Goal: Transaction & Acquisition: Purchase product/service

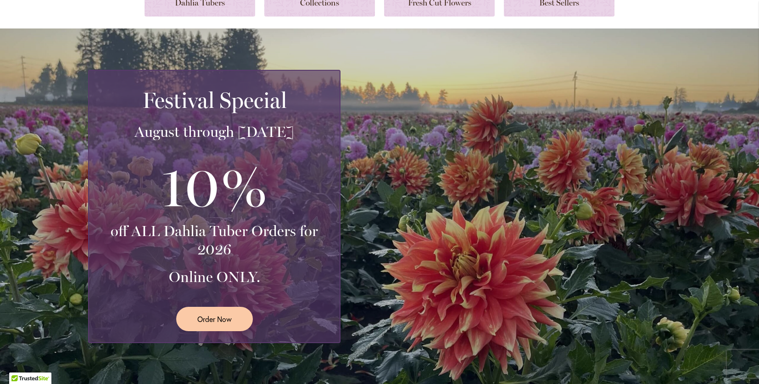
scroll to position [172, 0]
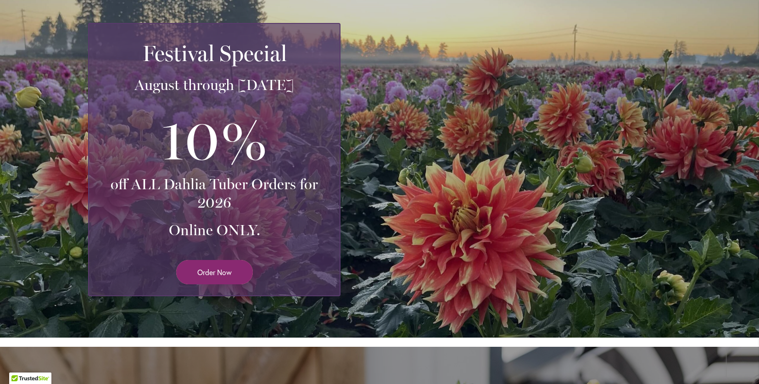
click at [224, 268] on span "Order Now" at bounding box center [214, 272] width 34 height 11
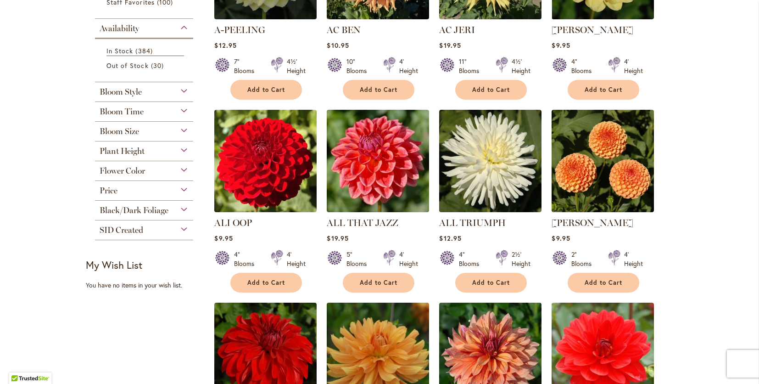
scroll to position [297, 0]
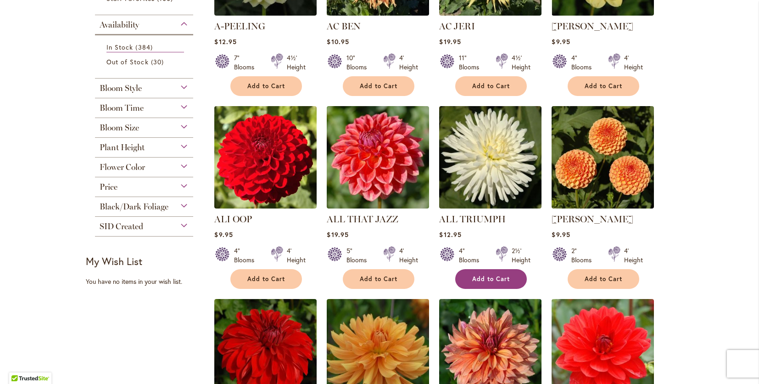
click at [491, 278] on span "Add to Cart" at bounding box center [491, 279] width 38 height 8
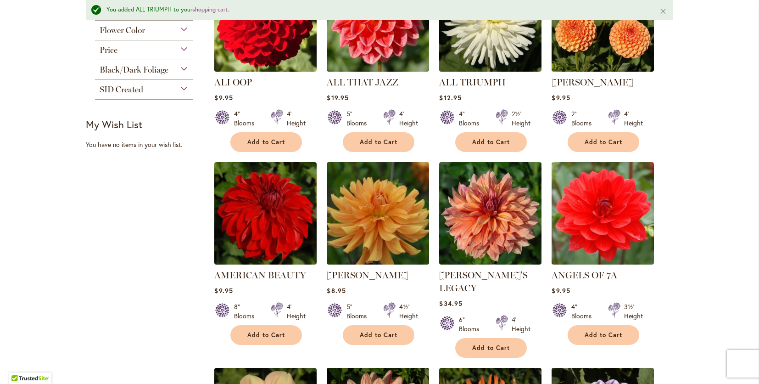
scroll to position [471, 0]
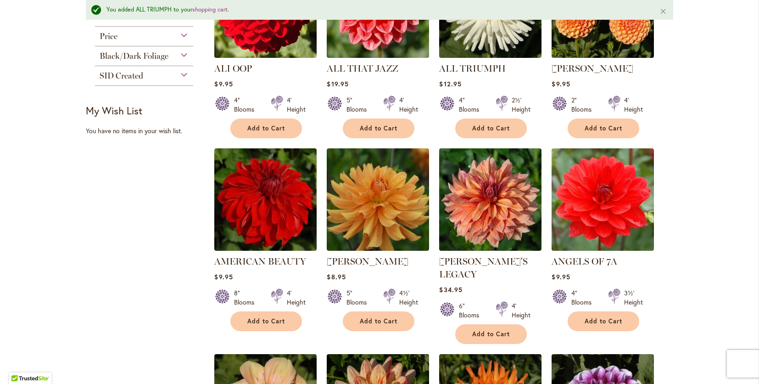
drag, startPoint x: 756, startPoint y: 88, endPoint x: 753, endPoint y: 194, distance: 105.6
click at [753, 194] on body "Skip to Accessibility Information The store will not work correctly in the case…" at bounding box center [379, 192] width 759 height 384
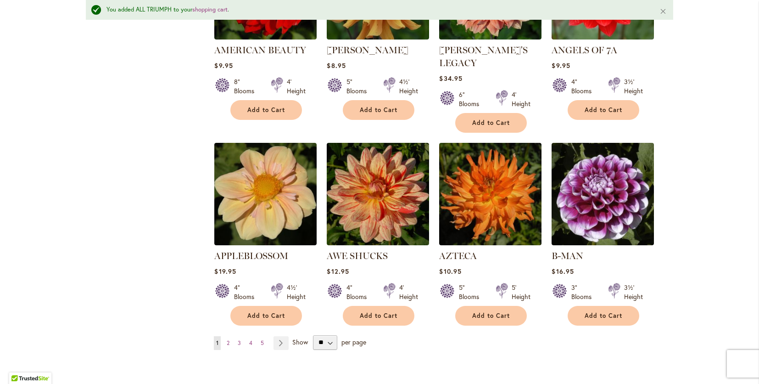
scroll to position [720, 0]
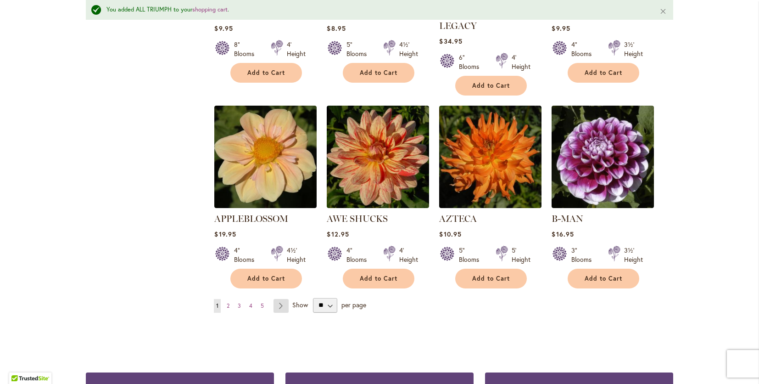
click at [278, 299] on link "Page Next" at bounding box center [281, 306] width 15 height 14
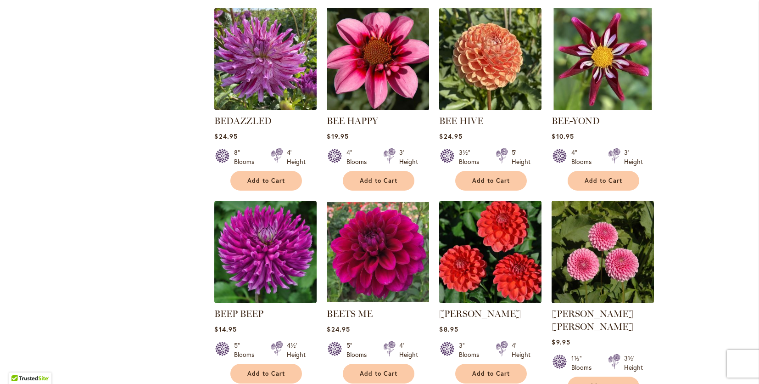
scroll to position [603, 0]
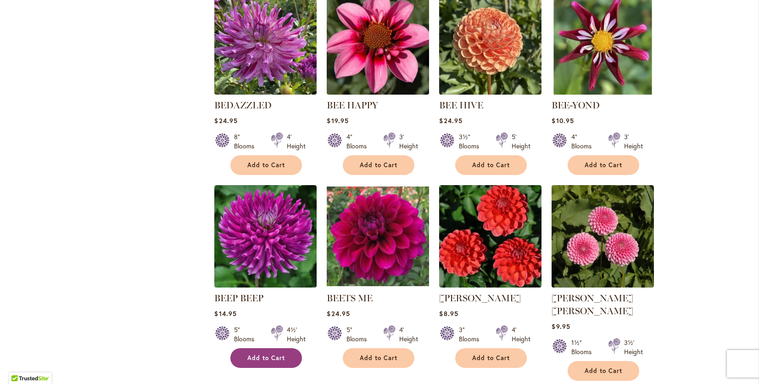
click at [269, 361] on button "Add to Cart" at bounding box center [266, 358] width 72 height 20
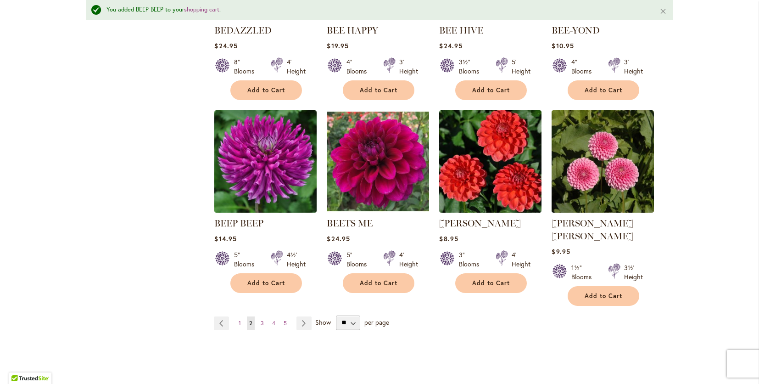
scroll to position [746, 0]
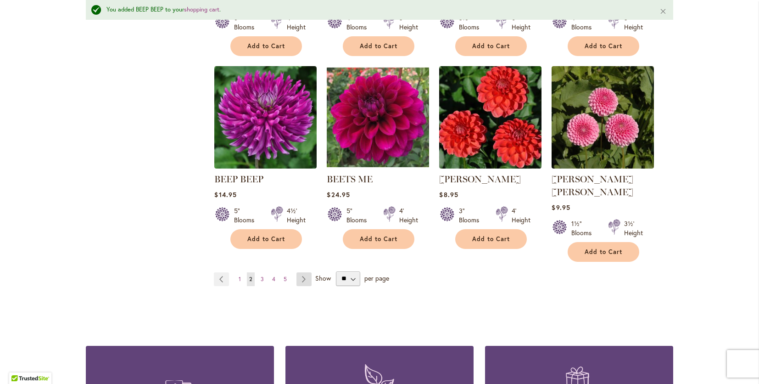
click at [299, 272] on link "Page Next" at bounding box center [304, 279] width 15 height 14
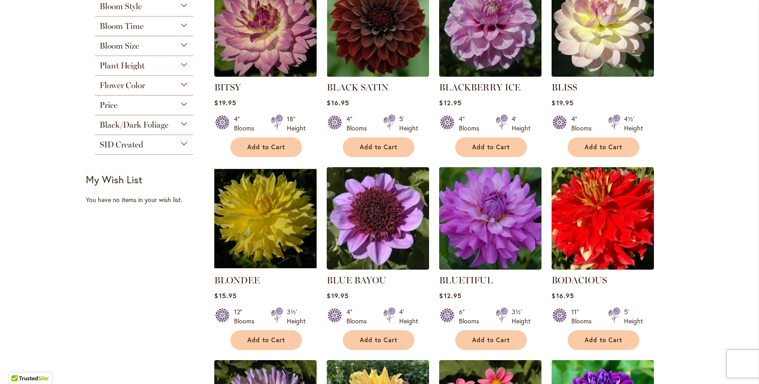
scroll to position [256, 0]
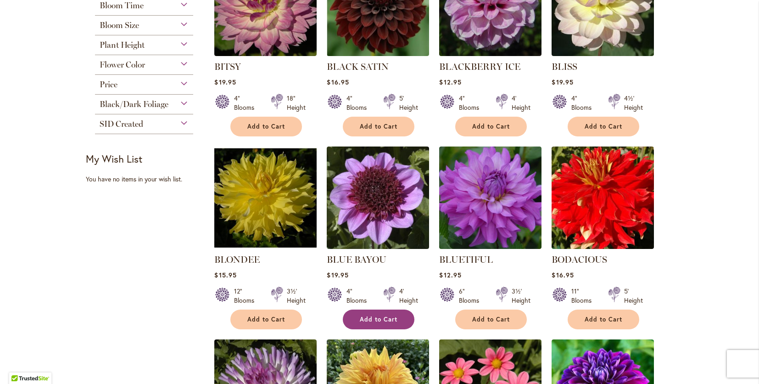
click at [385, 316] on span "Add to Cart" at bounding box center [379, 319] width 38 height 8
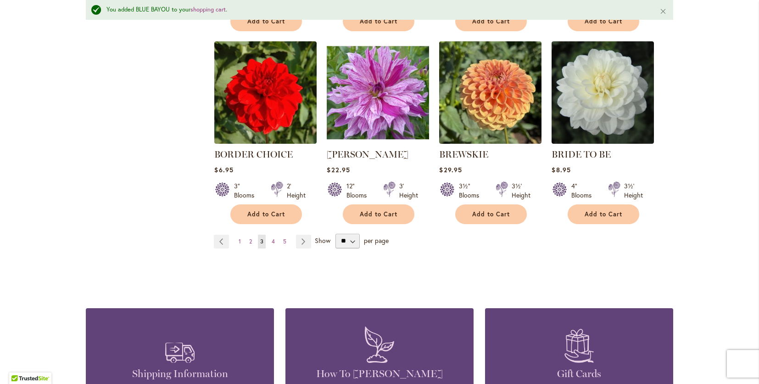
scroll to position [773, 0]
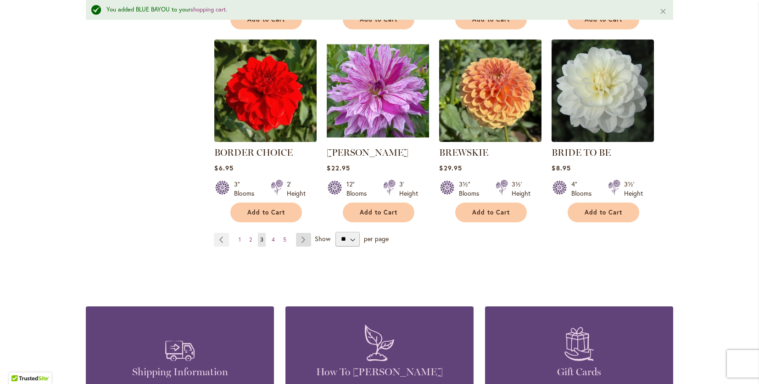
click at [301, 236] on link "Page Next" at bounding box center [303, 240] width 15 height 14
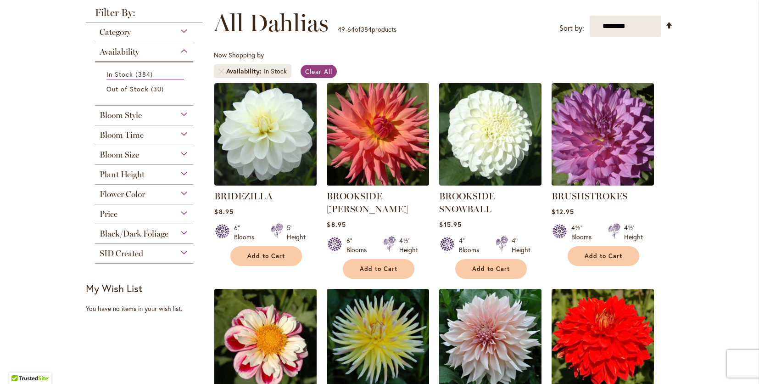
scroll to position [132, 0]
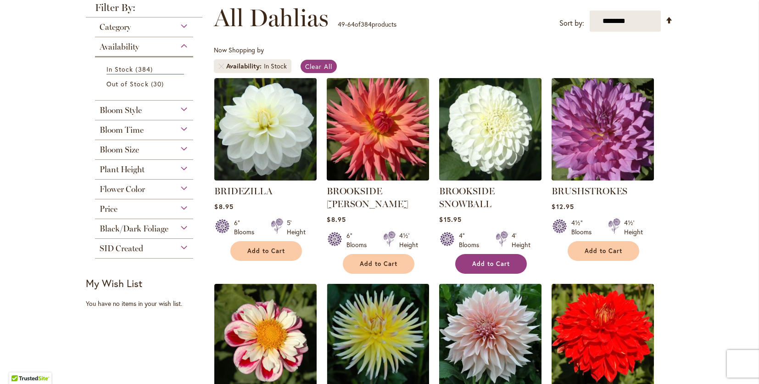
click at [483, 261] on span "Add to Cart" at bounding box center [491, 264] width 38 height 8
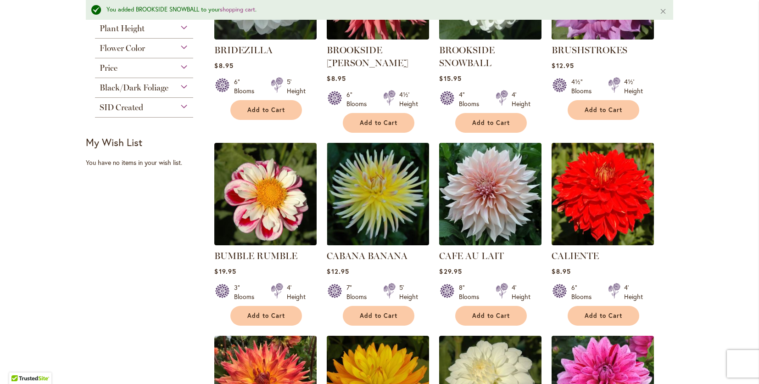
scroll to position [300, 0]
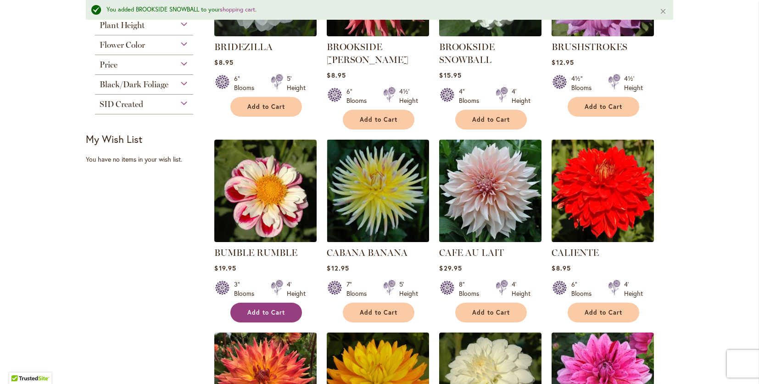
click at [269, 306] on button "Add to Cart" at bounding box center [266, 312] width 72 height 20
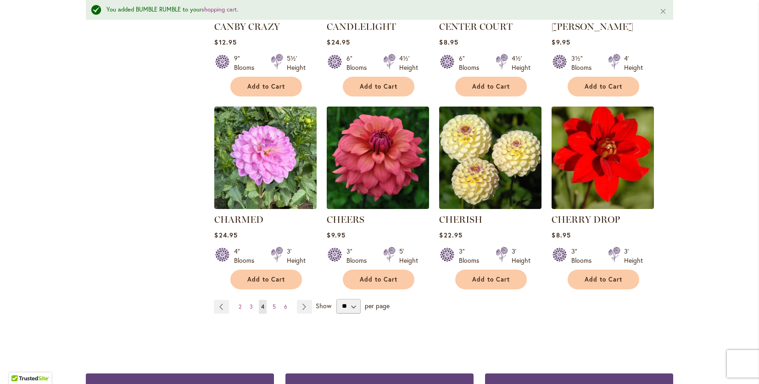
scroll to position [727, 0]
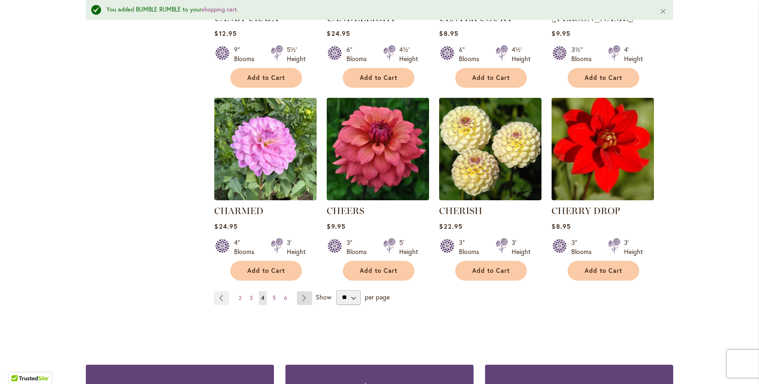
click at [300, 295] on link "Page Next" at bounding box center [304, 298] width 15 height 14
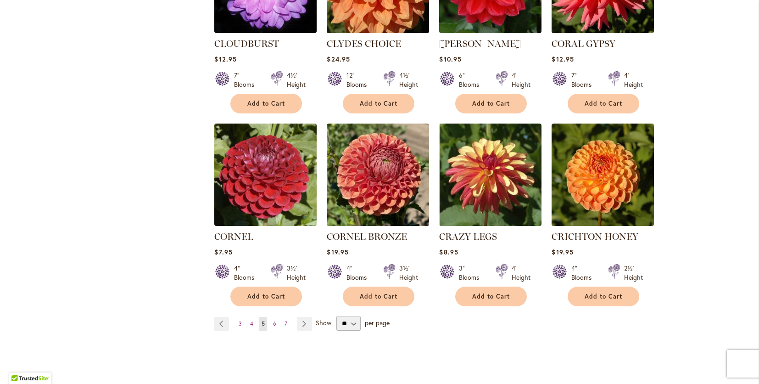
scroll to position [708, 0]
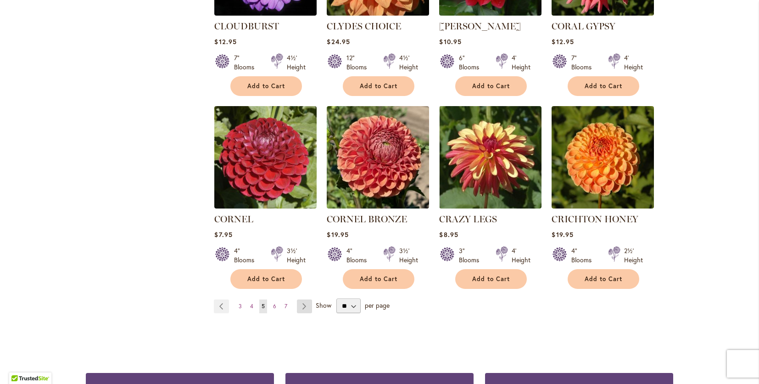
click at [300, 299] on link "Page Next" at bounding box center [304, 306] width 15 height 14
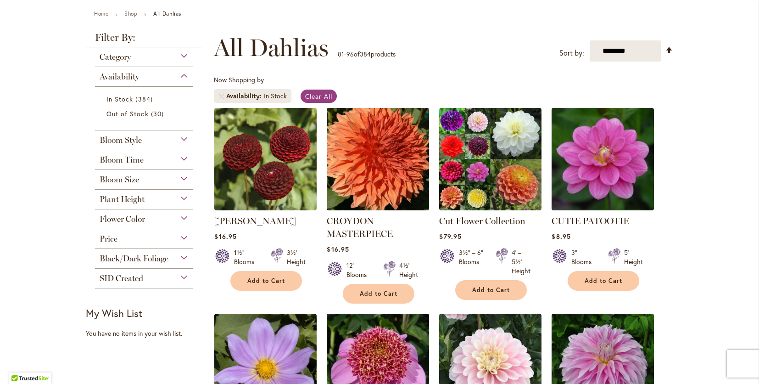
scroll to position [106, 0]
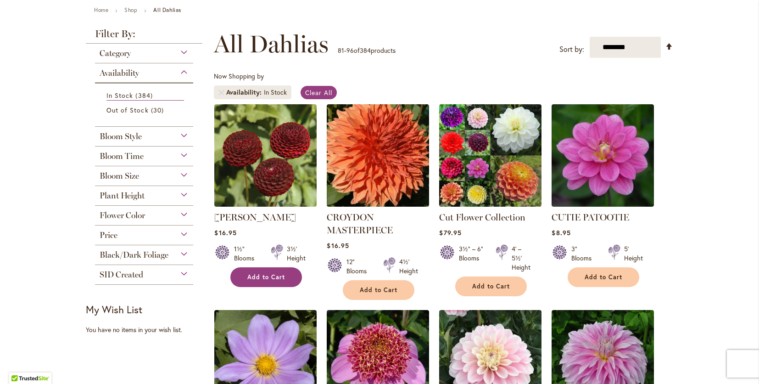
click at [260, 274] on span "Add to Cart" at bounding box center [266, 277] width 38 height 8
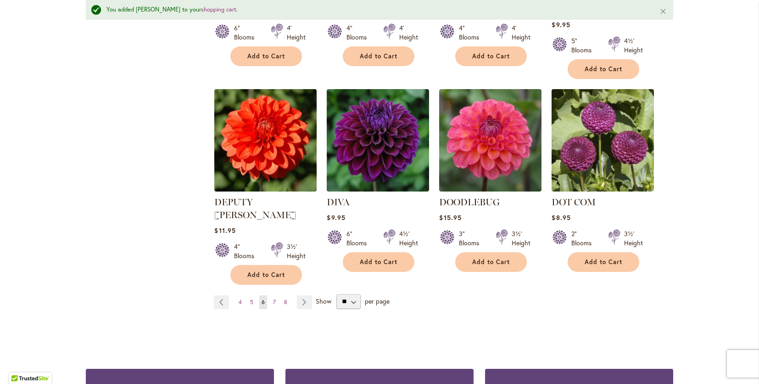
scroll to position [776, 0]
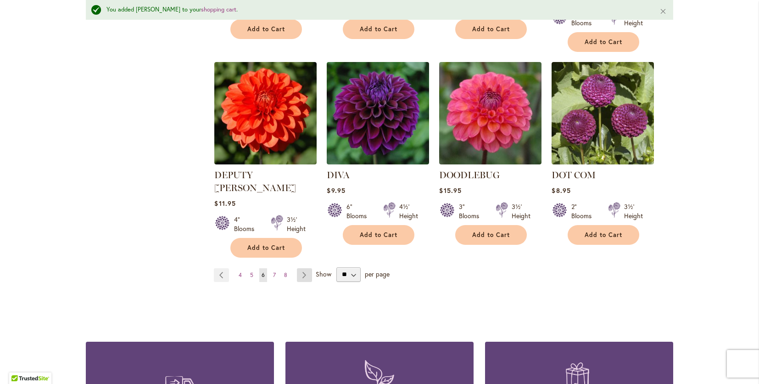
click at [301, 268] on link "Page Next" at bounding box center [304, 275] width 15 height 14
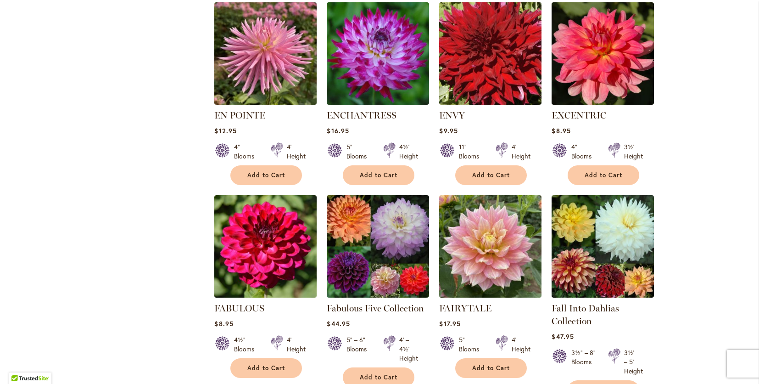
scroll to position [543, 0]
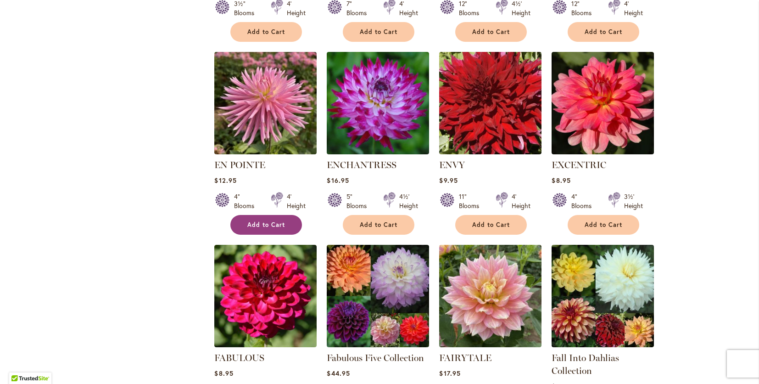
click at [268, 221] on span "Add to Cart" at bounding box center [266, 225] width 38 height 8
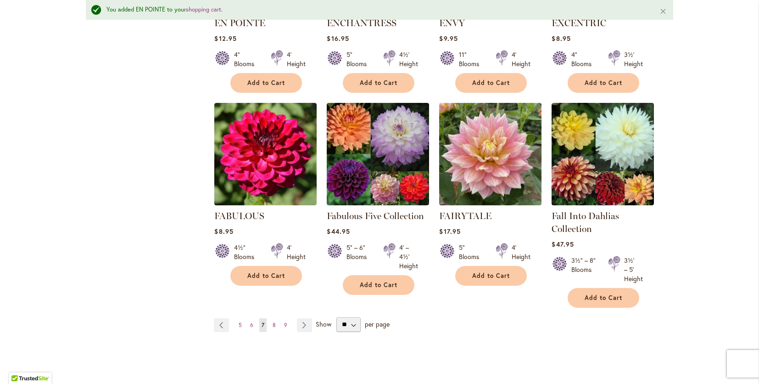
scroll to position [722, 0]
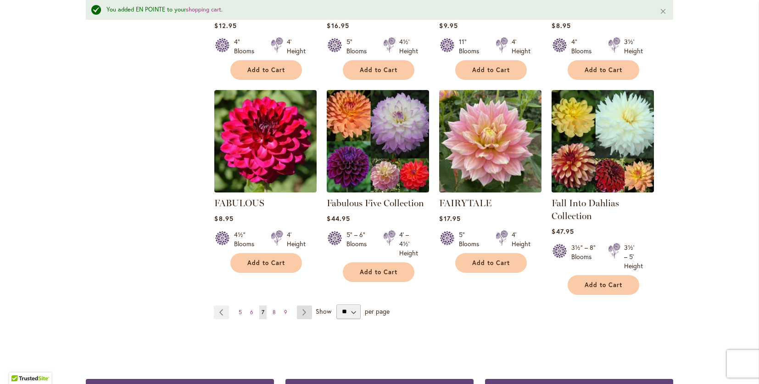
click at [297, 310] on link "Page Next" at bounding box center [304, 312] width 15 height 14
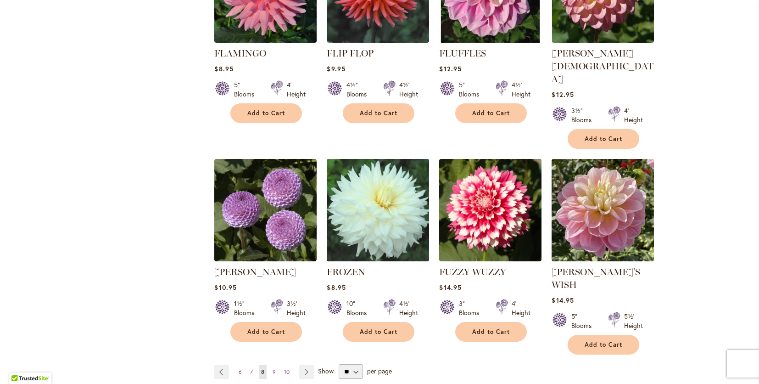
scroll to position [670, 0]
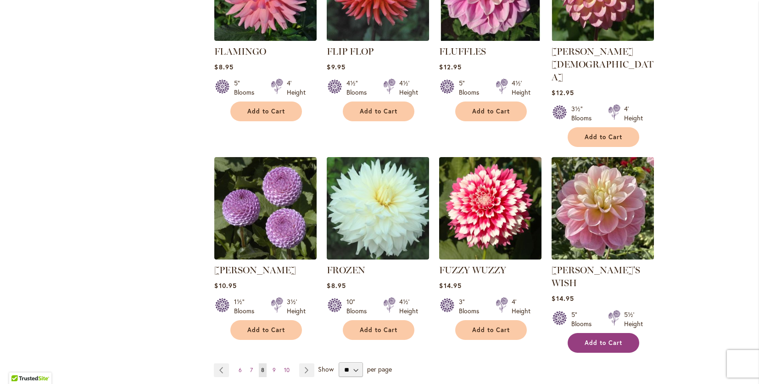
click at [602, 333] on button "Add to Cart" at bounding box center [604, 343] width 72 height 20
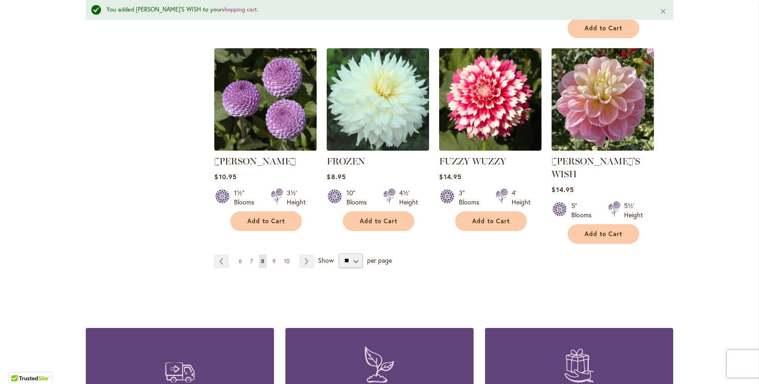
scroll to position [811, 0]
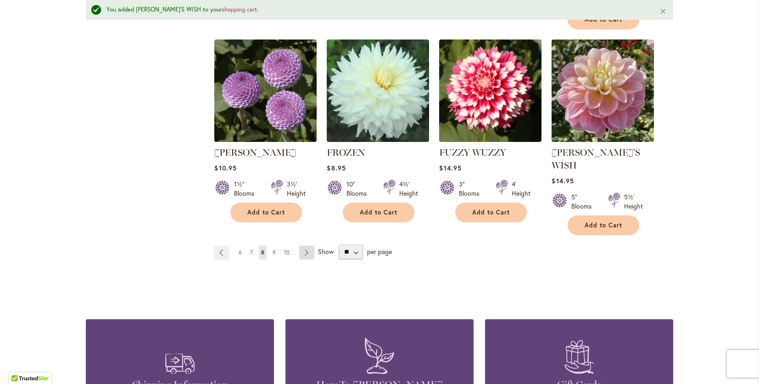
click at [302, 246] on link "Page Next" at bounding box center [306, 253] width 15 height 14
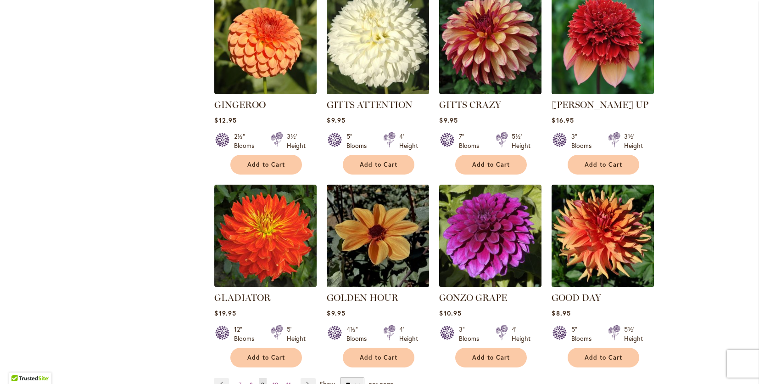
scroll to position [663, 0]
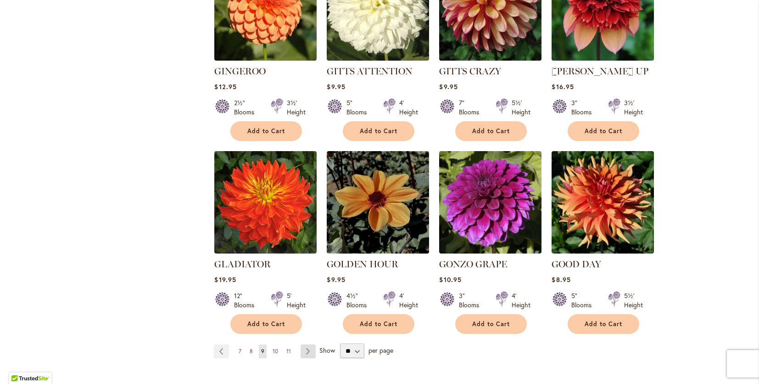
click at [304, 344] on link "Page Next" at bounding box center [308, 351] width 15 height 14
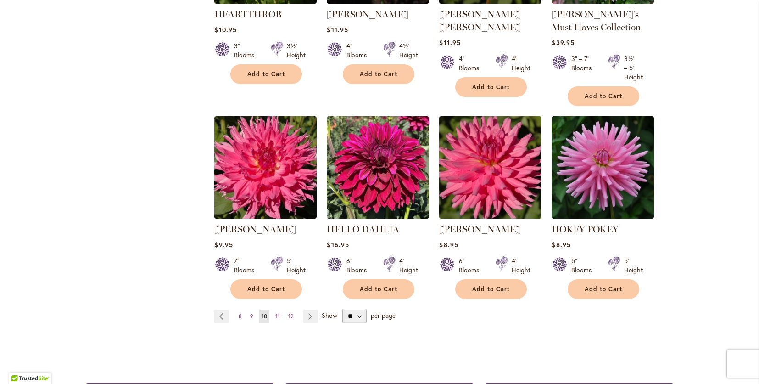
scroll to position [709, 0]
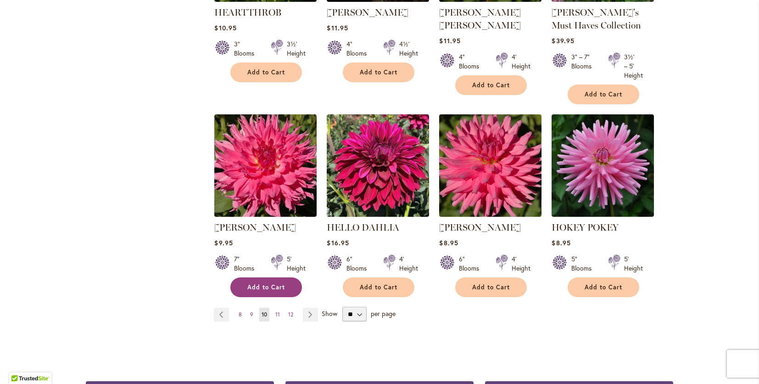
click at [274, 284] on span "Add to Cart" at bounding box center [266, 287] width 38 height 8
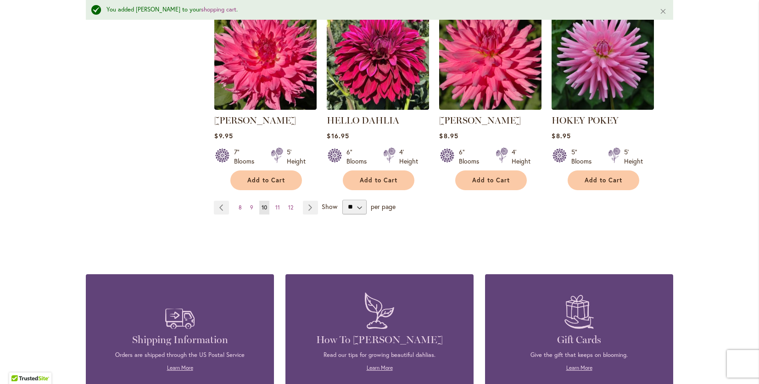
scroll to position [849, 0]
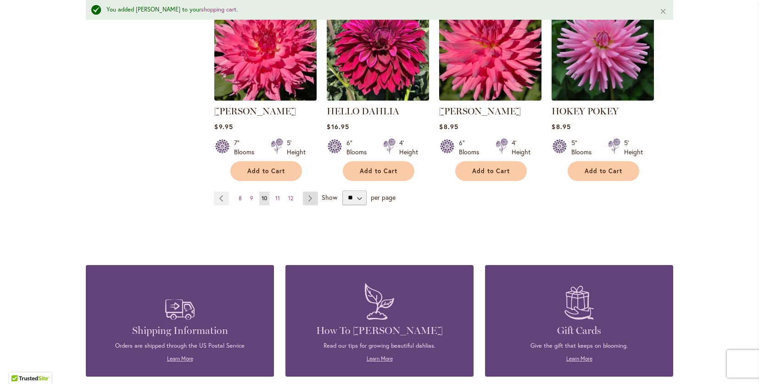
click at [305, 194] on link "Page Next" at bounding box center [310, 198] width 15 height 14
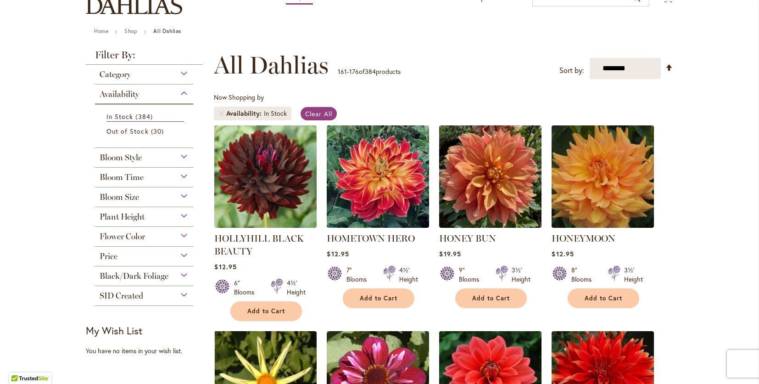
scroll to position [109, 0]
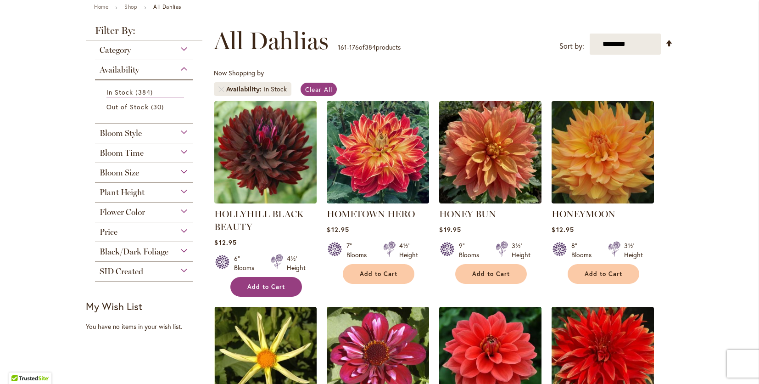
click at [266, 285] on span "Add to Cart" at bounding box center [266, 287] width 38 height 8
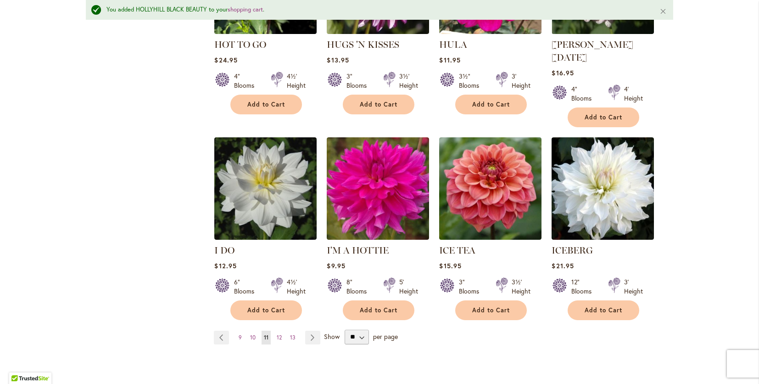
scroll to position [703, 0]
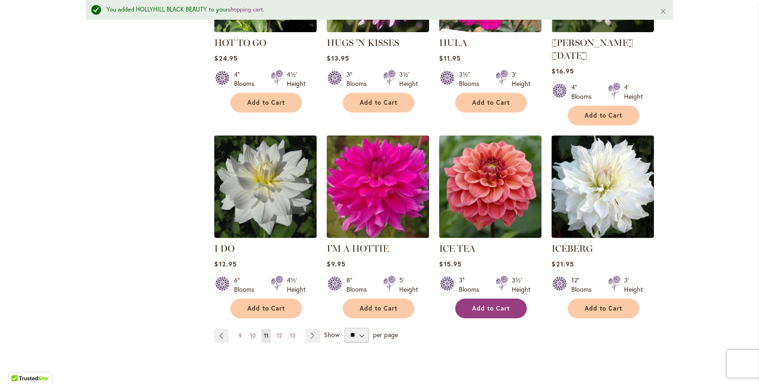
click at [479, 304] on span "Add to Cart" at bounding box center [491, 308] width 38 height 8
click at [308, 329] on link "Page Next" at bounding box center [312, 336] width 15 height 14
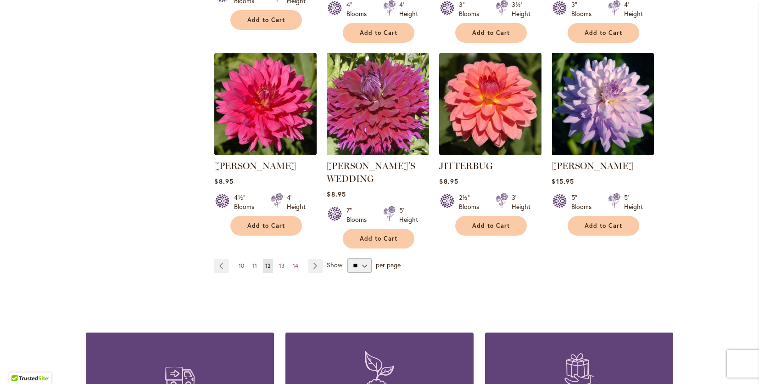
scroll to position [768, 0]
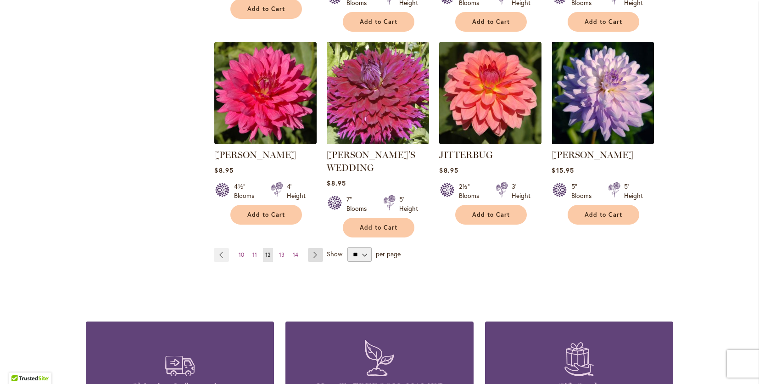
click at [309, 248] on link "Page Next" at bounding box center [315, 255] width 15 height 14
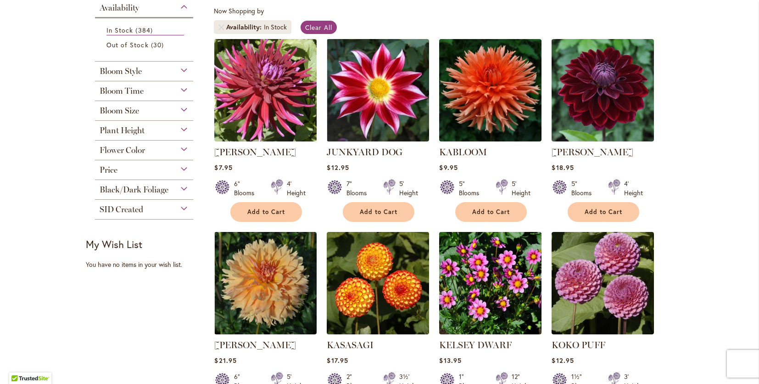
scroll to position [199, 0]
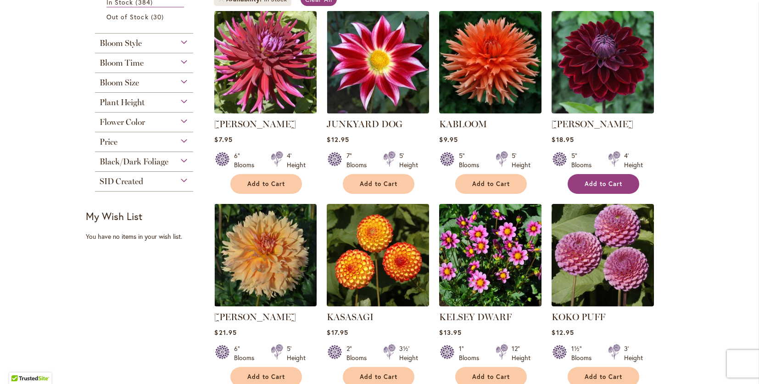
click at [616, 185] on span "Add to Cart" at bounding box center [604, 184] width 38 height 8
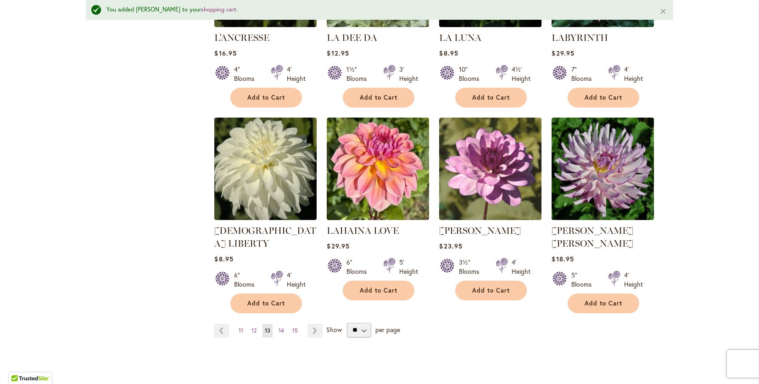
scroll to position [715, 0]
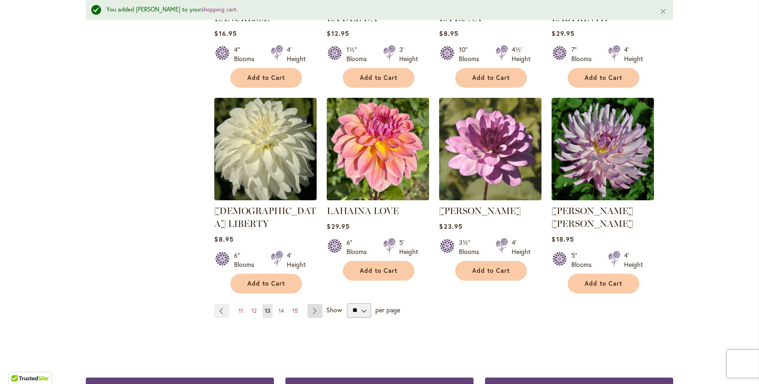
click at [313, 304] on link "Page Next" at bounding box center [315, 311] width 15 height 14
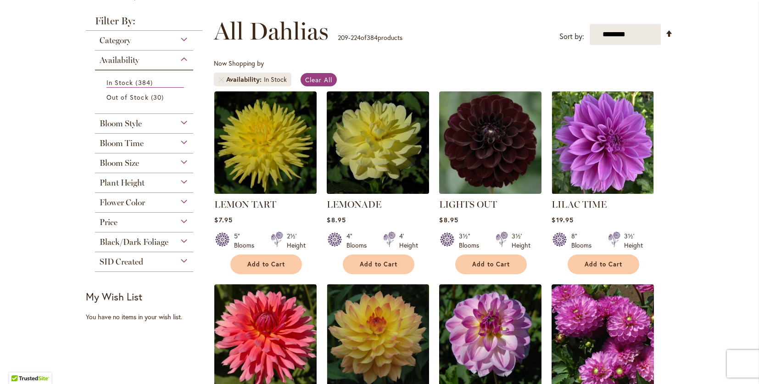
scroll to position [122, 0]
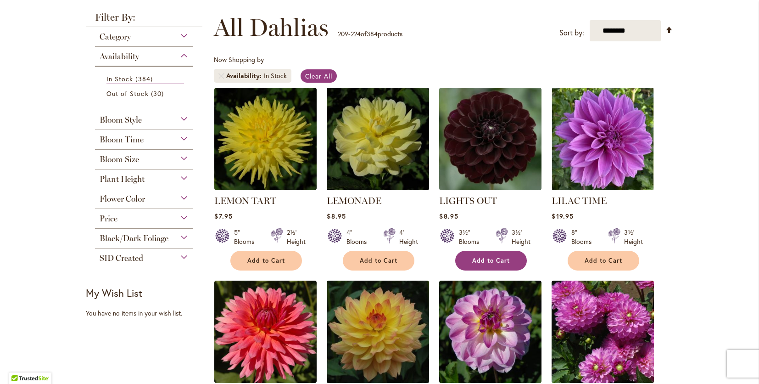
click at [497, 260] on span "Add to Cart" at bounding box center [491, 261] width 38 height 8
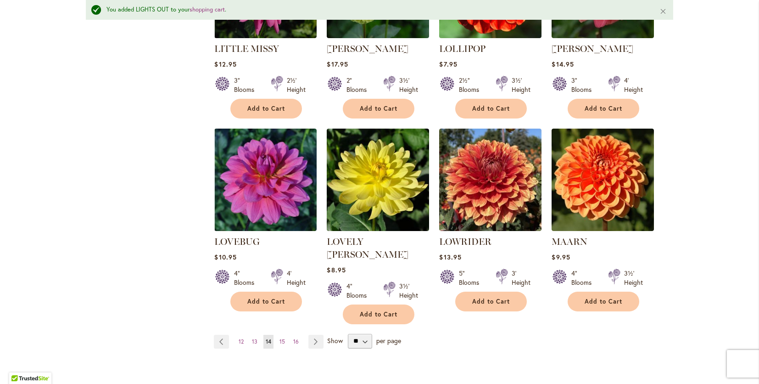
scroll to position [702, 0]
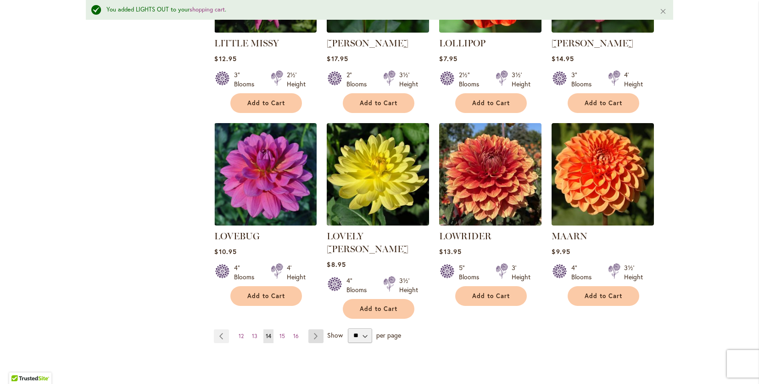
click at [312, 329] on link "Page Next" at bounding box center [315, 336] width 15 height 14
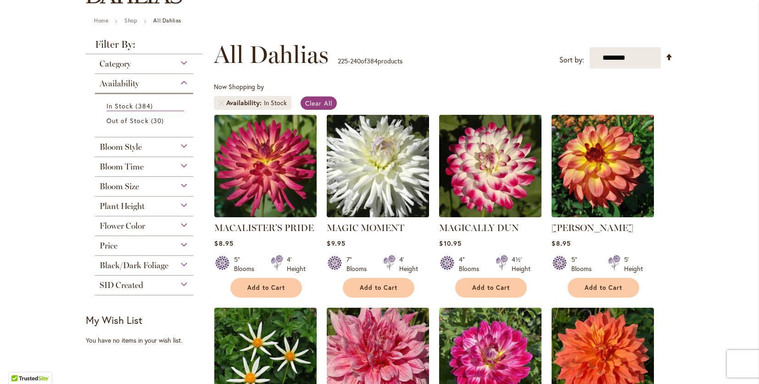
scroll to position [102, 0]
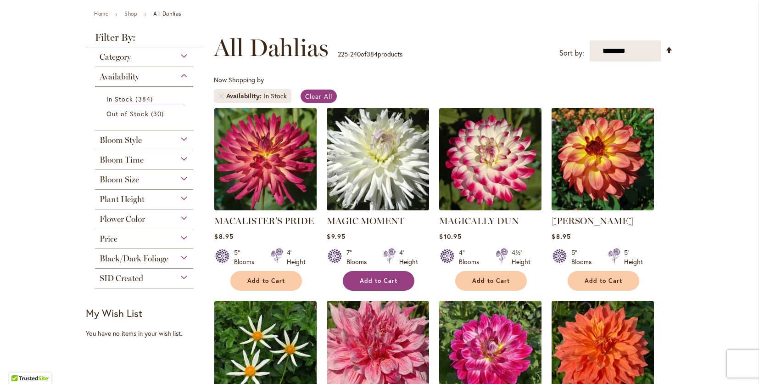
click at [378, 275] on button "Add to Cart" at bounding box center [379, 281] width 72 height 20
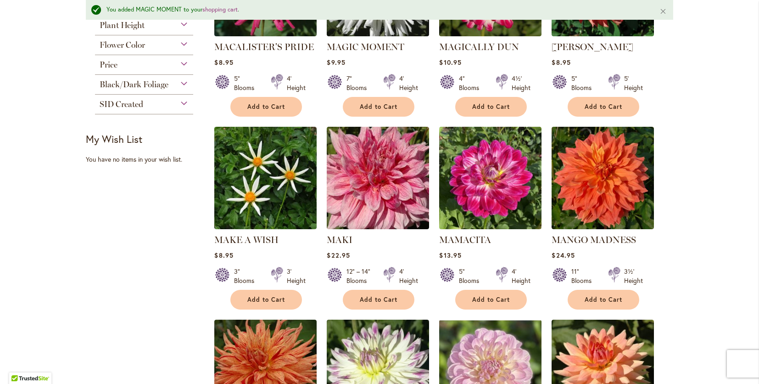
scroll to position [304, 0]
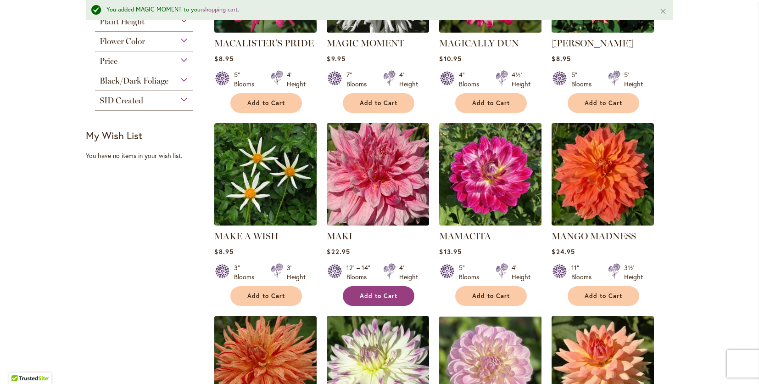
click at [382, 295] on span "Add to Cart" at bounding box center [379, 296] width 38 height 8
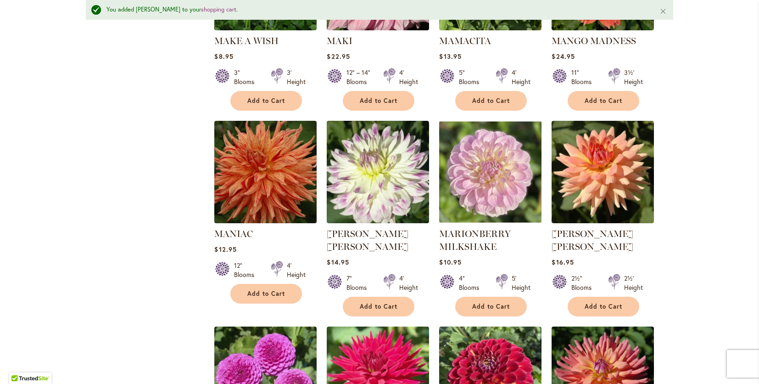
scroll to position [501, 0]
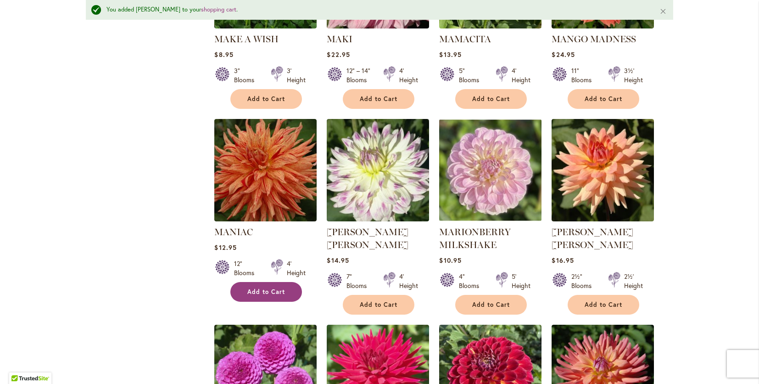
click at [263, 291] on span "Add to Cart" at bounding box center [266, 292] width 38 height 8
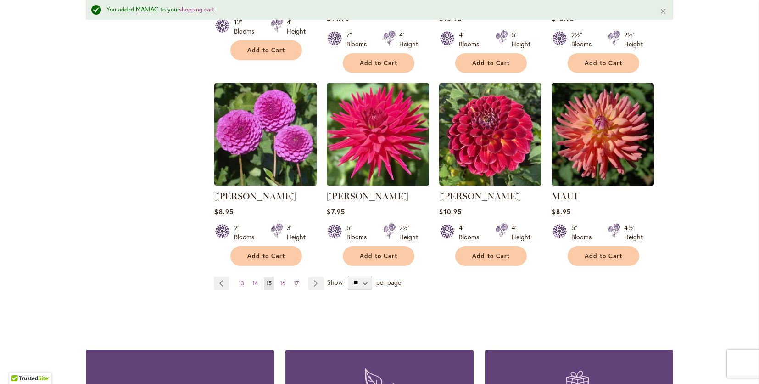
scroll to position [749, 0]
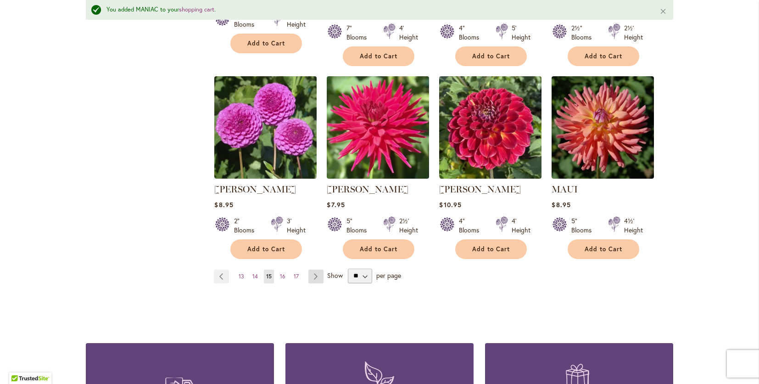
click at [312, 274] on link "Page Next" at bounding box center [315, 276] width 15 height 14
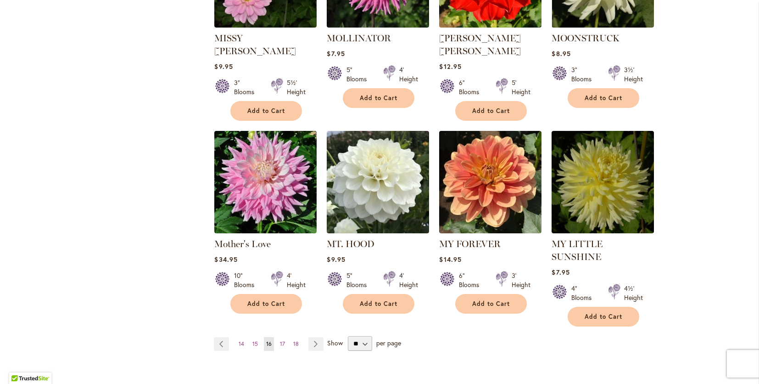
scroll to position [685, 0]
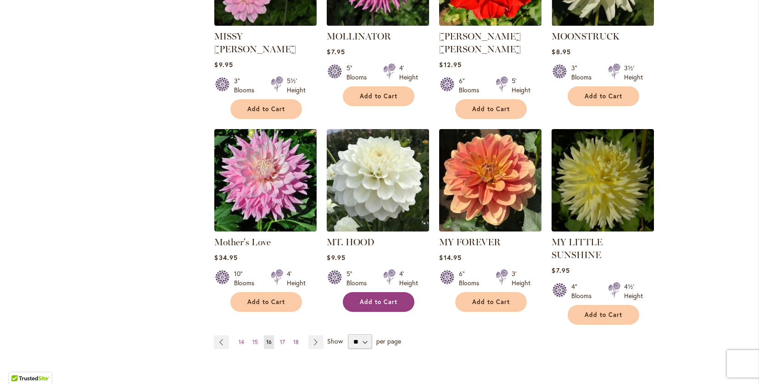
click at [391, 298] on span "Add to Cart" at bounding box center [379, 302] width 38 height 8
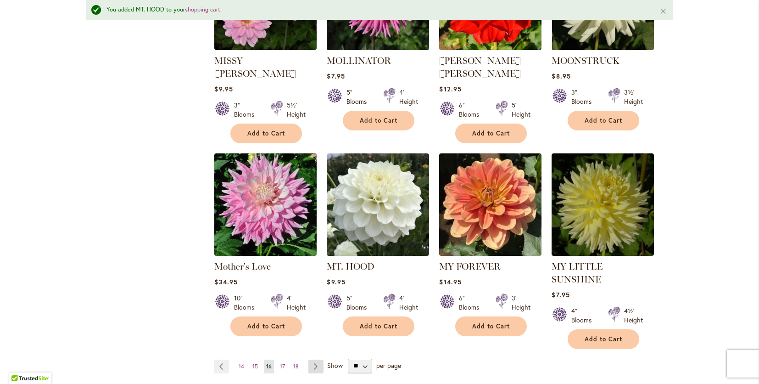
click at [313, 359] on link "Page Next" at bounding box center [315, 366] width 15 height 14
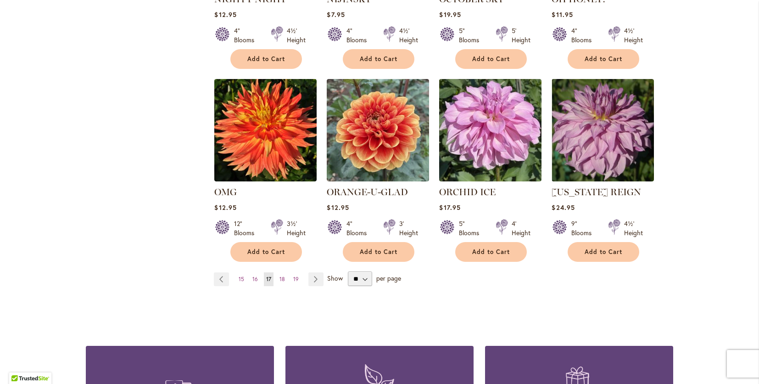
scroll to position [711, 0]
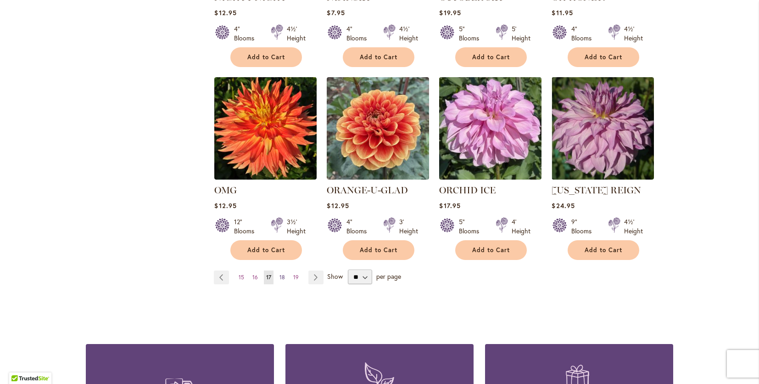
click at [280, 275] on span "18" at bounding box center [283, 277] width 6 height 7
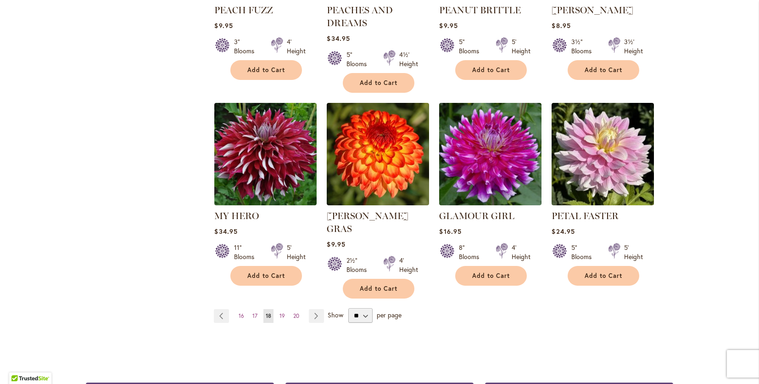
scroll to position [732, 0]
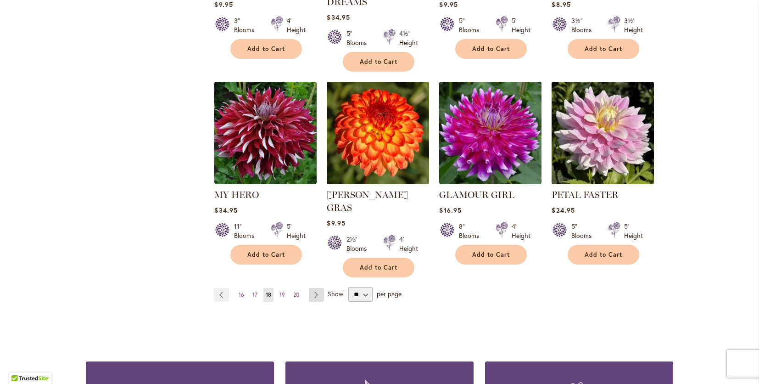
click at [312, 288] on link "Page Next" at bounding box center [316, 295] width 15 height 14
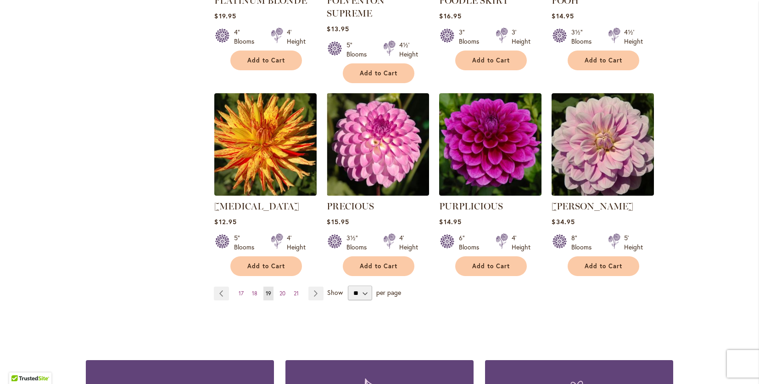
scroll to position [726, 0]
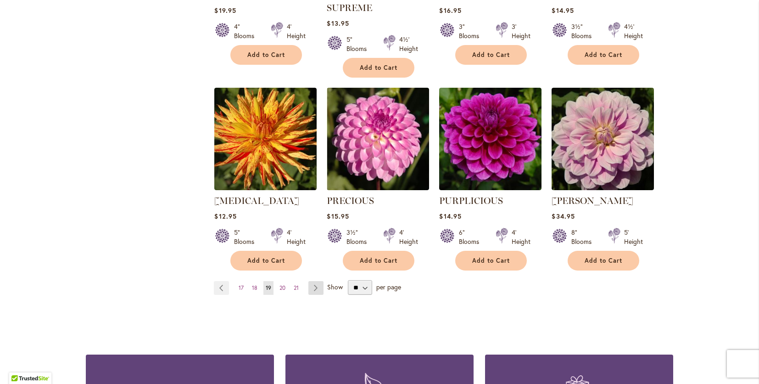
click at [315, 281] on link "Page Next" at bounding box center [315, 288] width 15 height 14
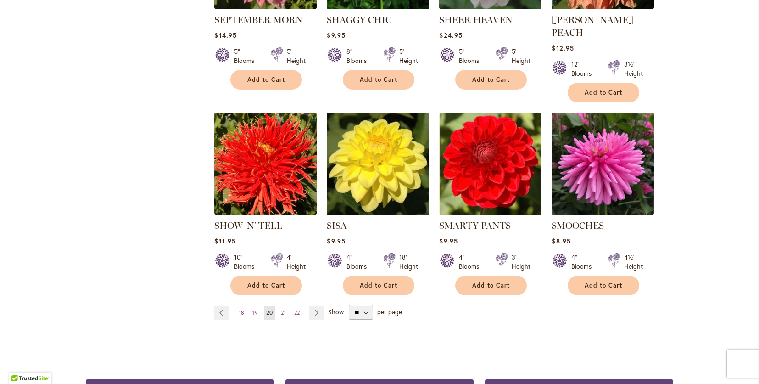
scroll to position [690, 0]
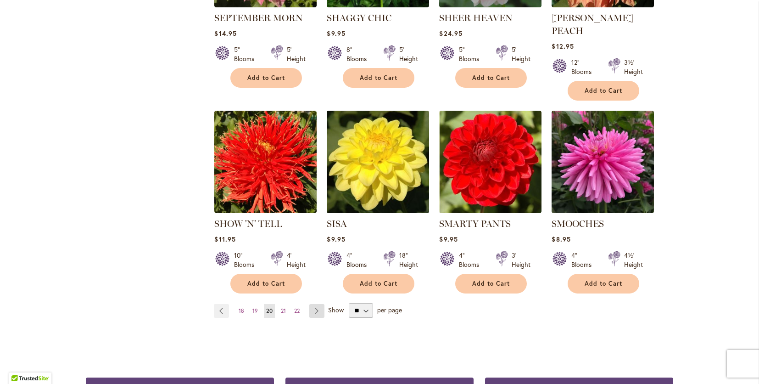
click at [314, 304] on link "Page Next" at bounding box center [316, 311] width 15 height 14
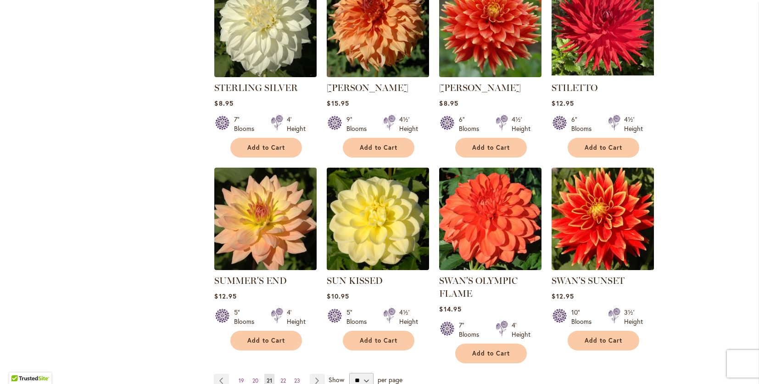
scroll to position [672, 0]
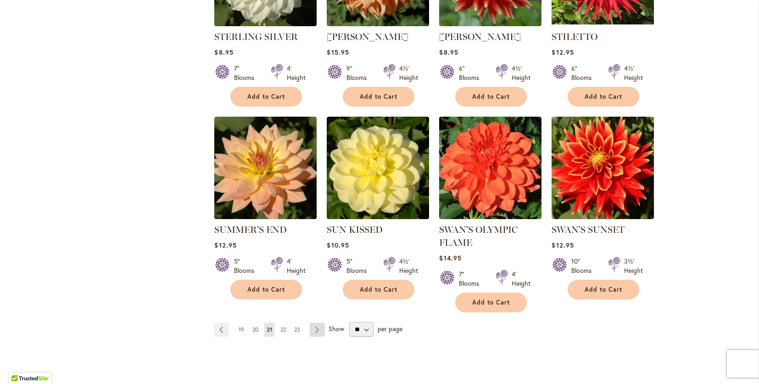
click at [314, 326] on link "Page Next" at bounding box center [317, 330] width 15 height 14
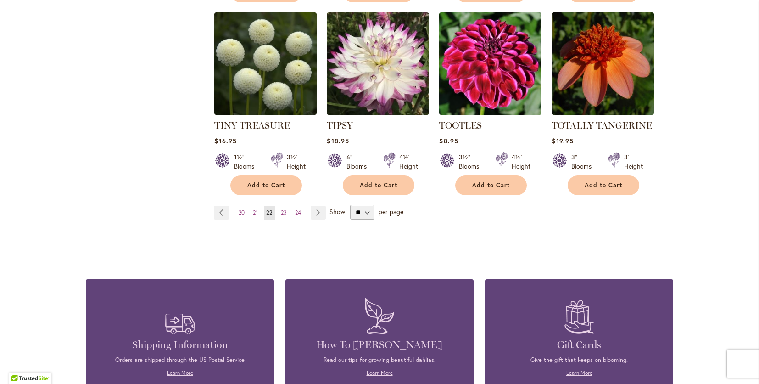
scroll to position [802, 0]
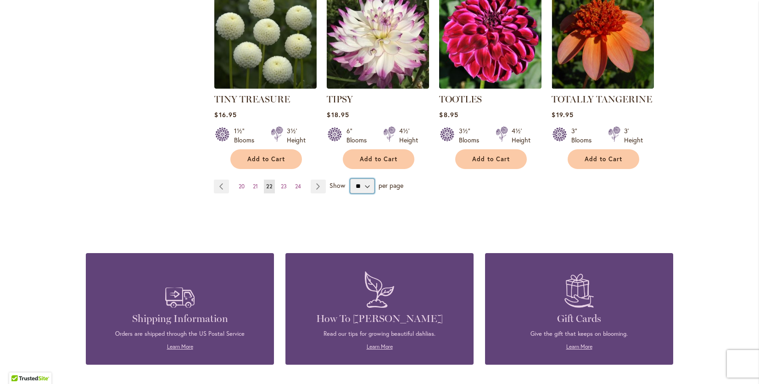
select select "**"
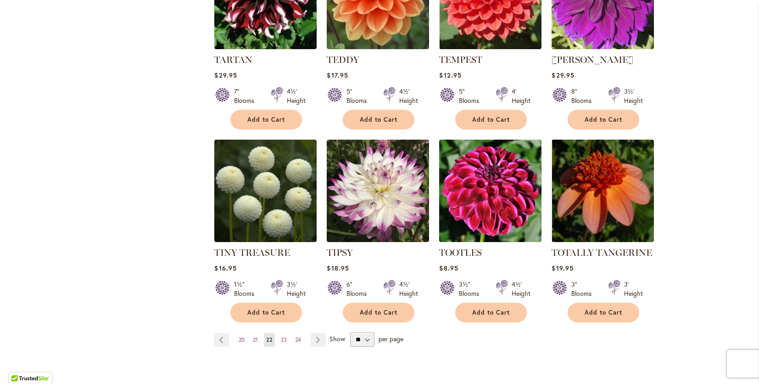
scroll to position [730, 0]
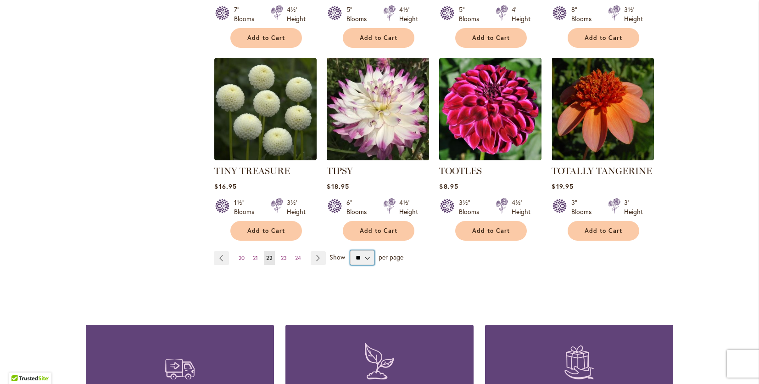
select select "**"
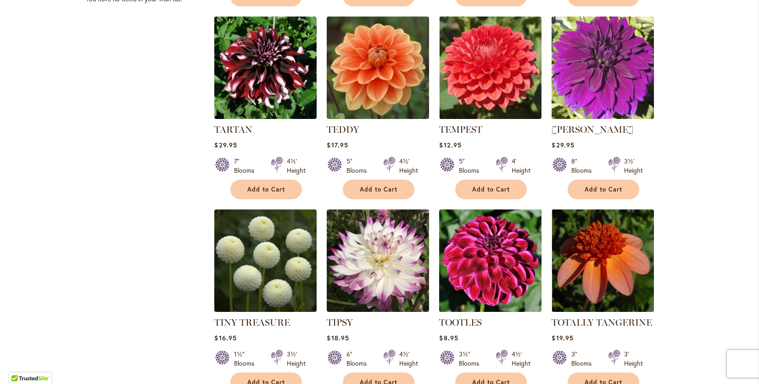
scroll to position [803, 0]
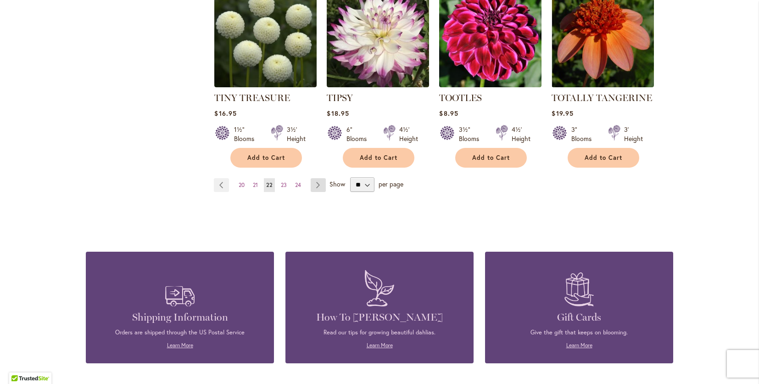
click at [314, 182] on link "Page Next" at bounding box center [318, 185] width 15 height 14
click at [313, 180] on link "Page Next" at bounding box center [318, 185] width 15 height 14
click at [281, 181] on span "23" at bounding box center [284, 184] width 6 height 7
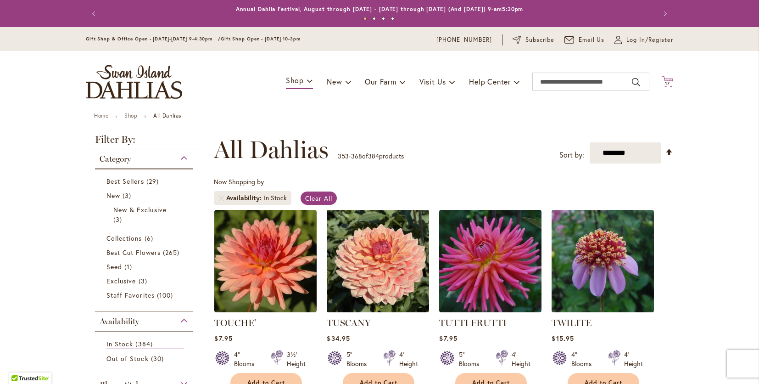
click at [665, 83] on span "17" at bounding box center [667, 83] width 5 height 6
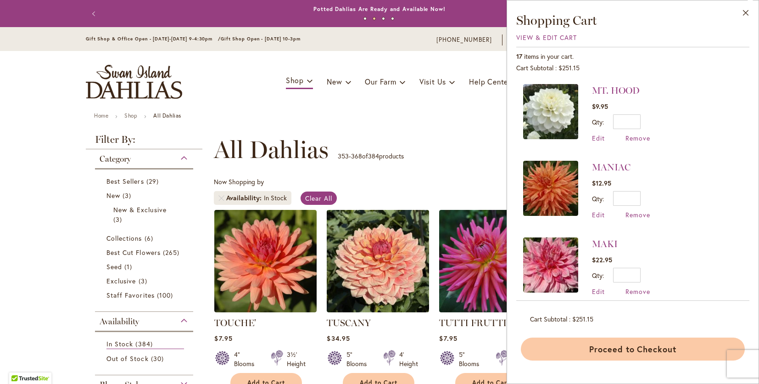
click at [644, 351] on button "Proceed to Checkout" at bounding box center [633, 348] width 224 height 23
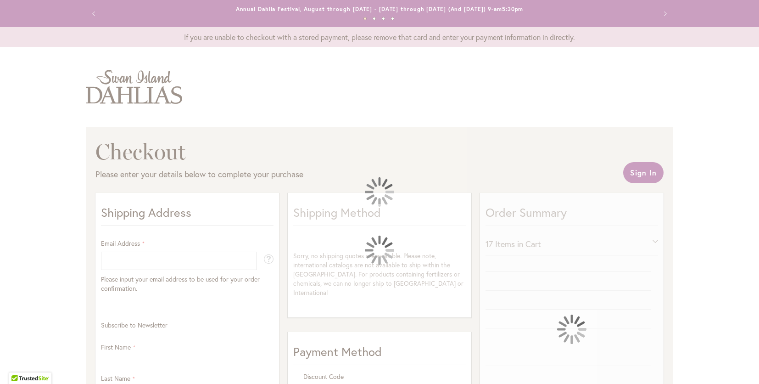
select select "**"
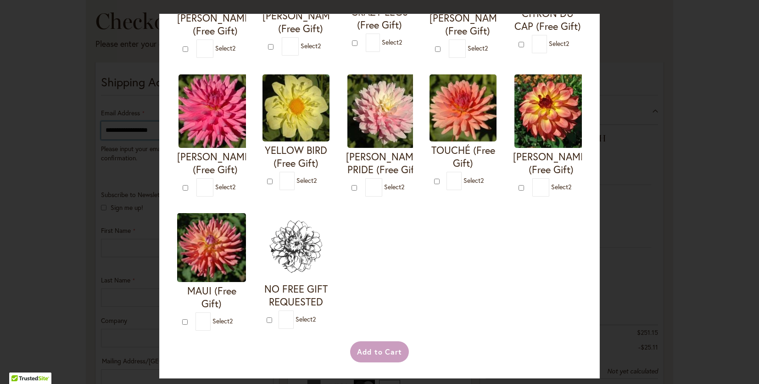
scroll to position [306, 0]
type input "**********"
type input "*"
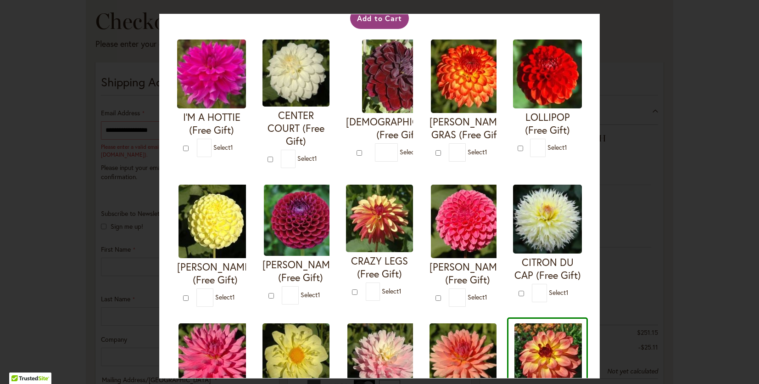
scroll to position [0, 0]
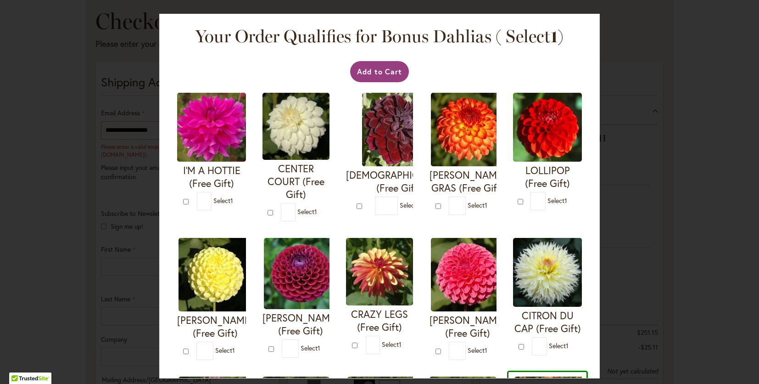
type input "*"
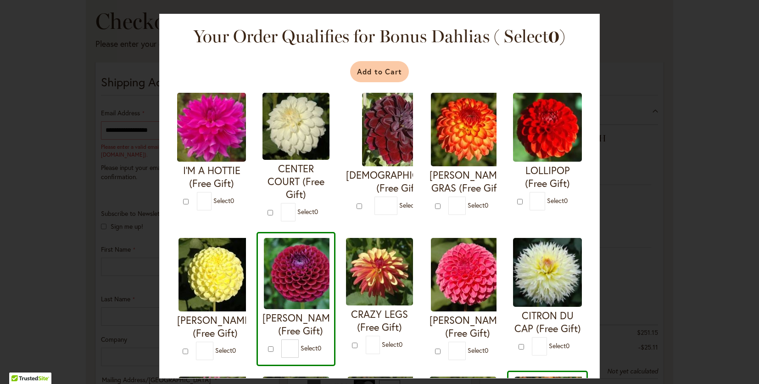
click at [391, 65] on button "Add to Cart" at bounding box center [379, 71] width 59 height 21
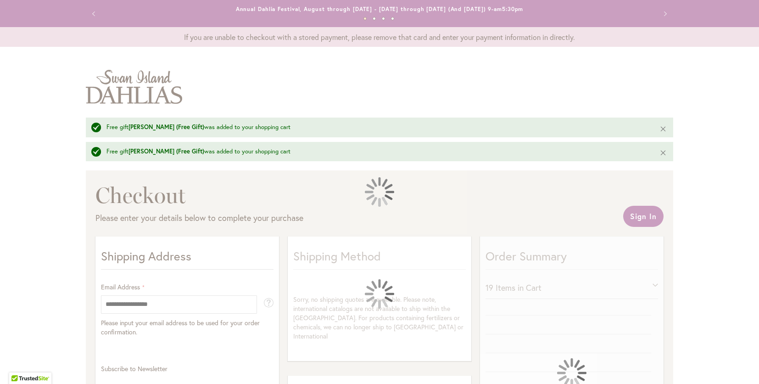
select select "**"
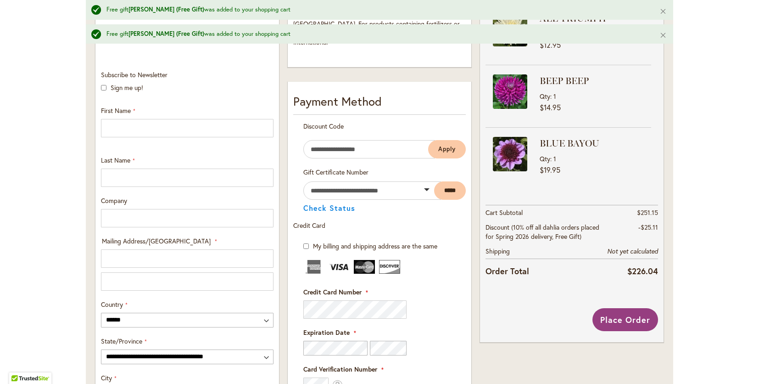
scroll to position [296, 0]
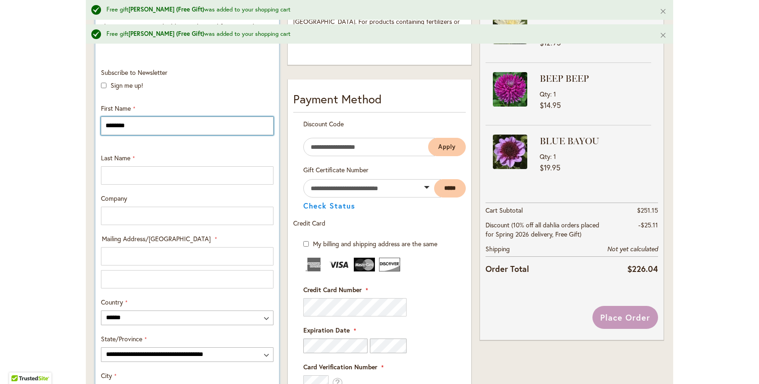
type input "********"
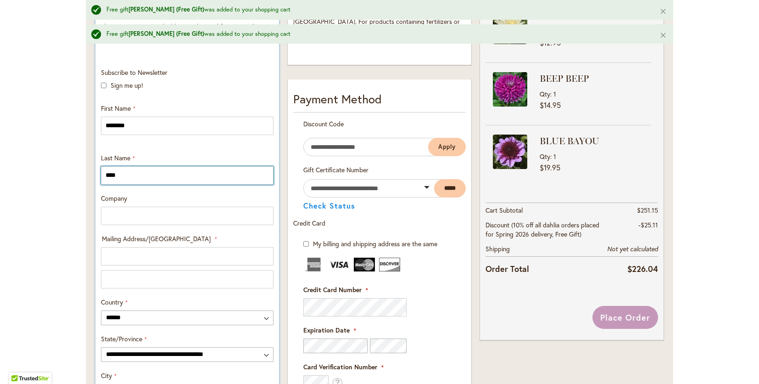
type input "****"
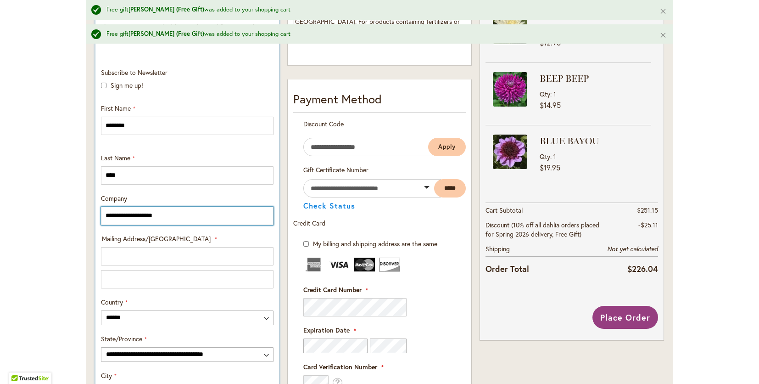
type input "**********"
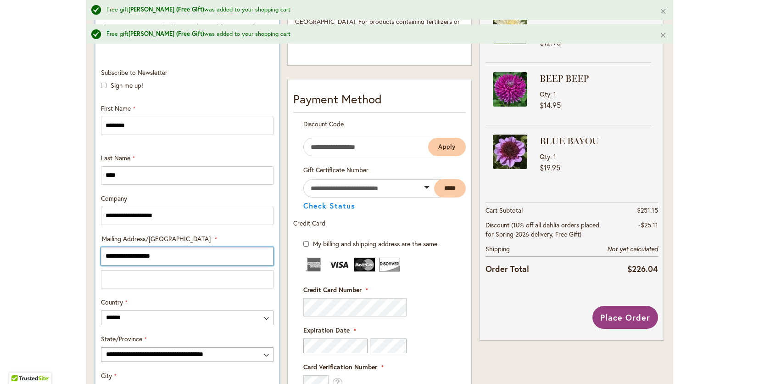
type input "**********"
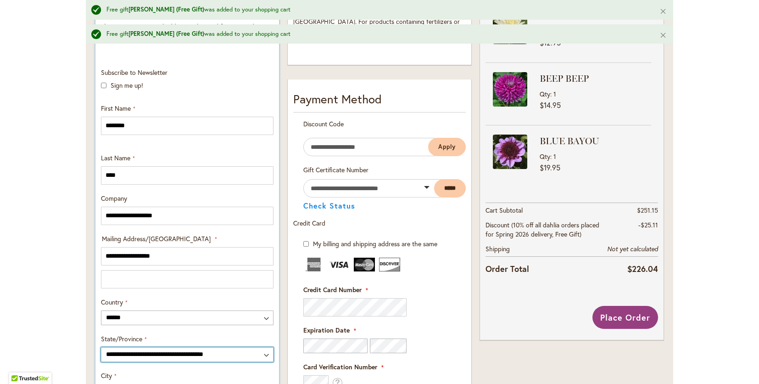
select select "**"
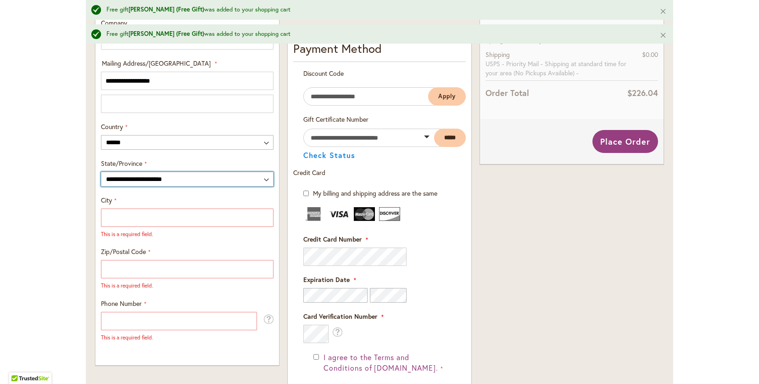
scroll to position [503, 0]
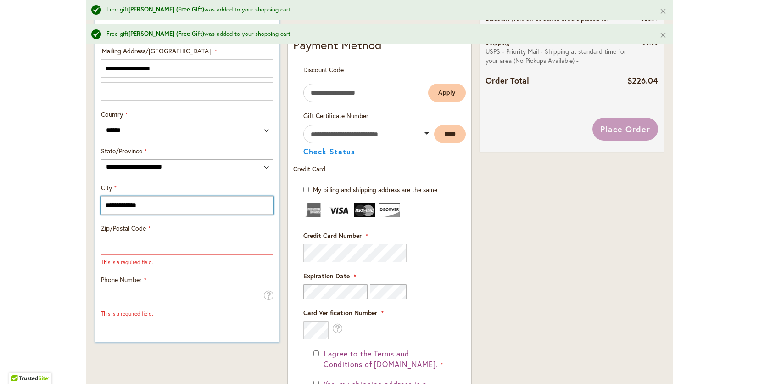
type input "**********"
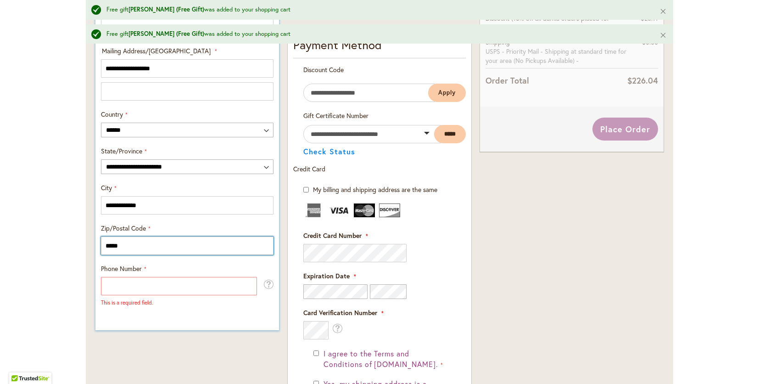
type input "*****"
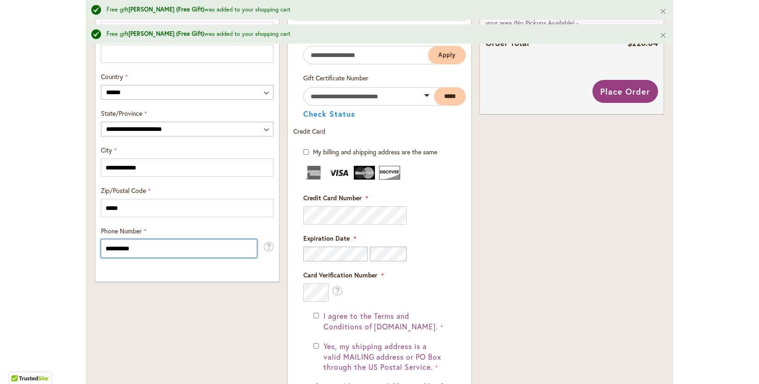
scroll to position [565, 0]
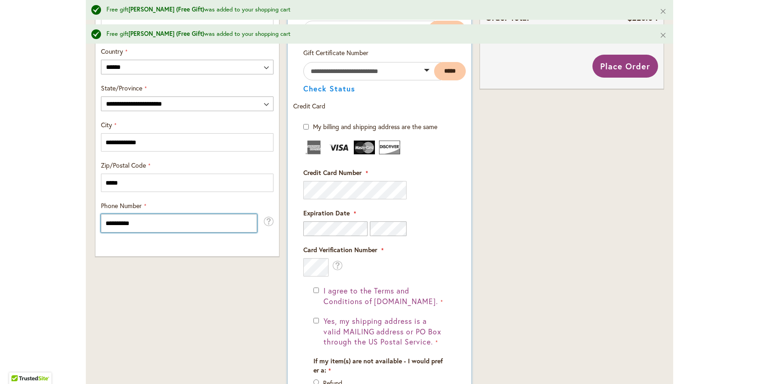
type input "**********"
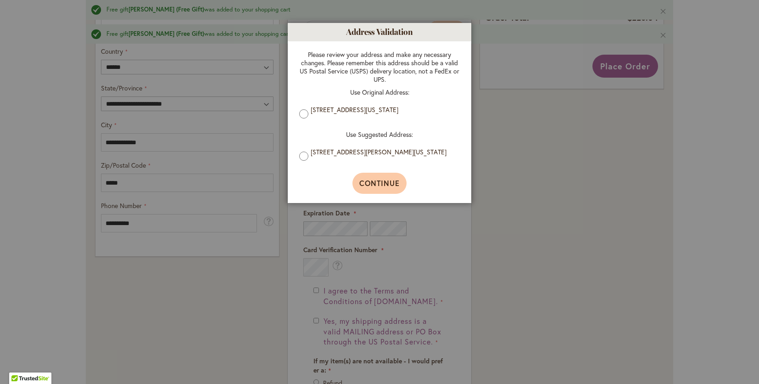
click at [382, 185] on span "Continue" at bounding box center [379, 183] width 41 height 10
type input "**********"
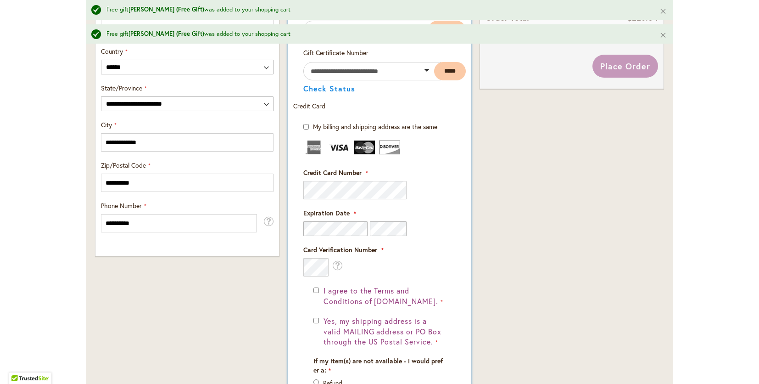
click at [446, 204] on fieldset "Payment Information Payment Method Discount Code Enter discount code Apply Gift…" at bounding box center [379, 210] width 173 height 474
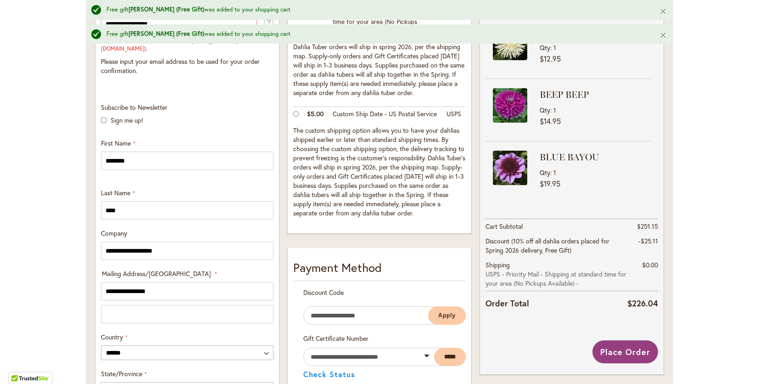
scroll to position [311, 0]
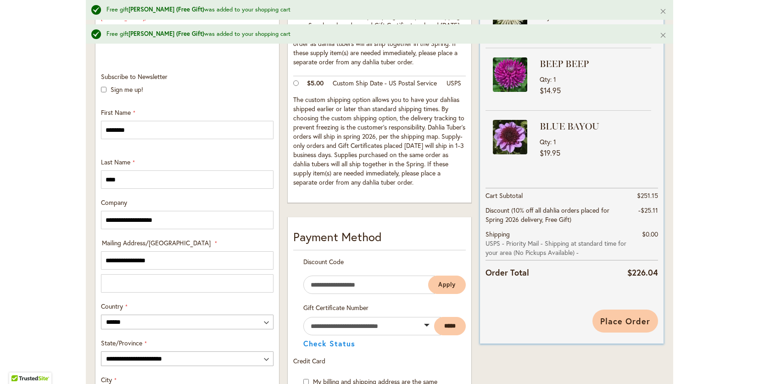
click at [627, 319] on span "Place Order" at bounding box center [625, 320] width 50 height 11
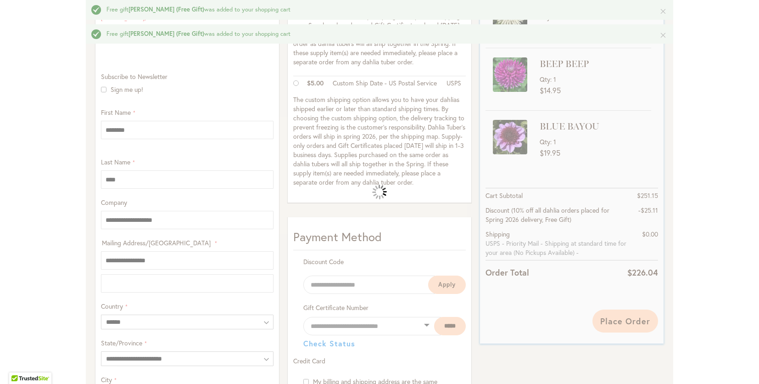
scroll to position [112, 0]
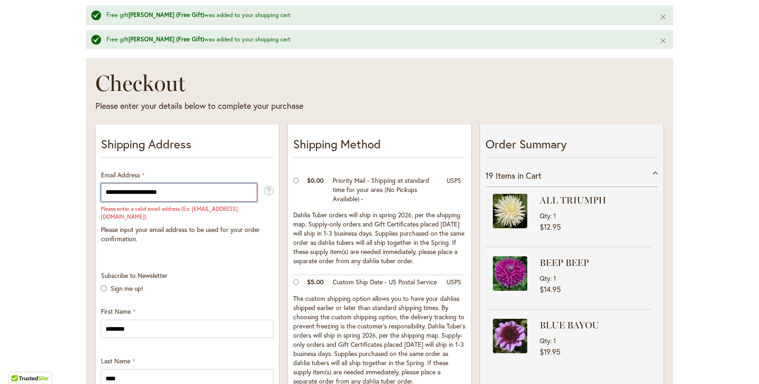
type input "**********"
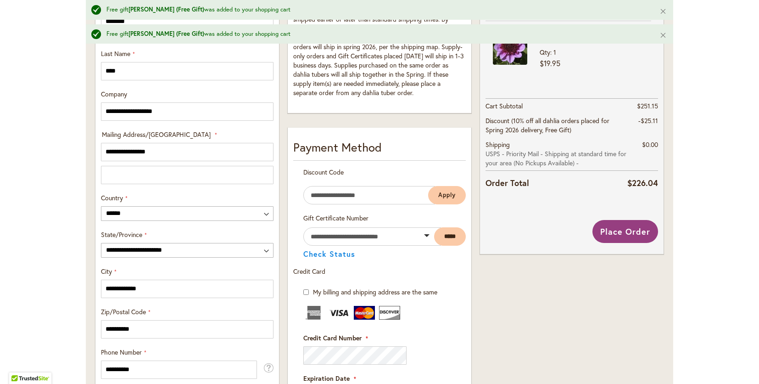
scroll to position [400, 0]
click at [621, 228] on span "Place Order" at bounding box center [625, 231] width 50 height 11
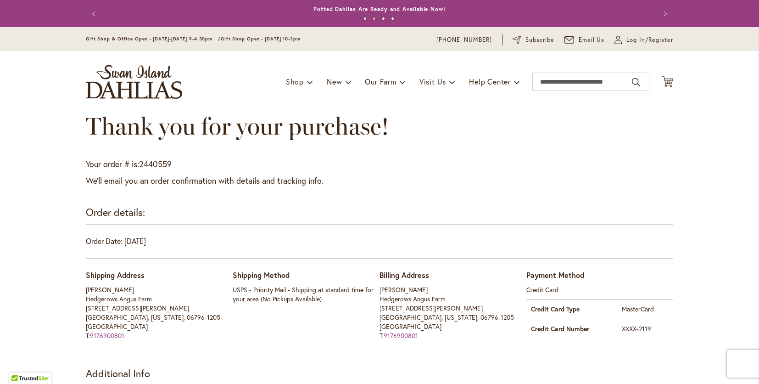
click at [141, 49] on div "Gift Shop & Office Open - [DATE]-[DATE] 9-4:30pm / Gift Shop Open - [DATE] 10-3…" at bounding box center [379, 39] width 759 height 24
